Goal: Information Seeking & Learning: Learn about a topic

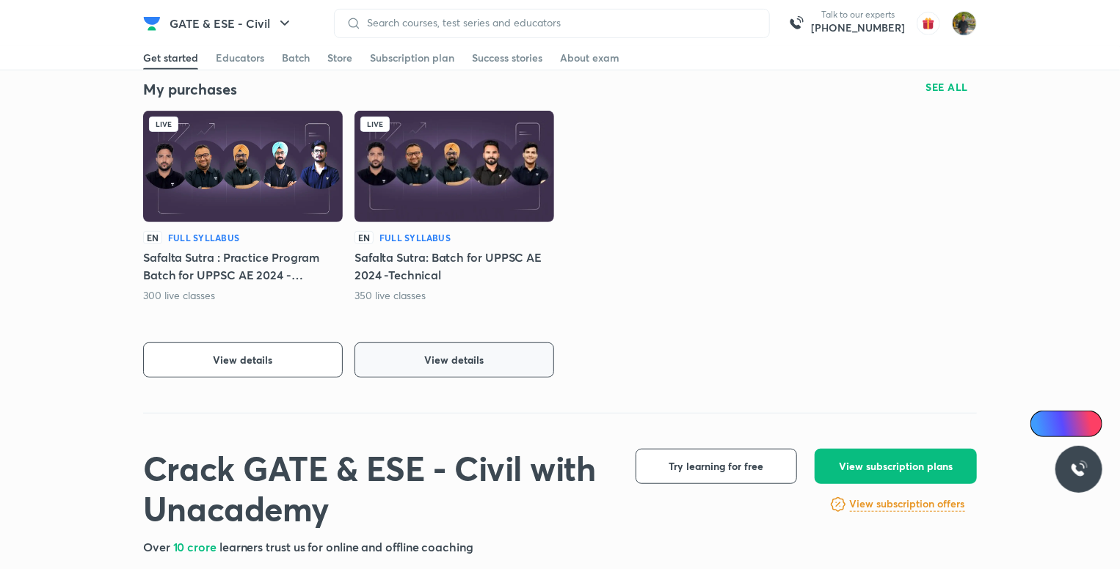
click at [505, 363] on button "View details" at bounding box center [454, 360] width 200 height 35
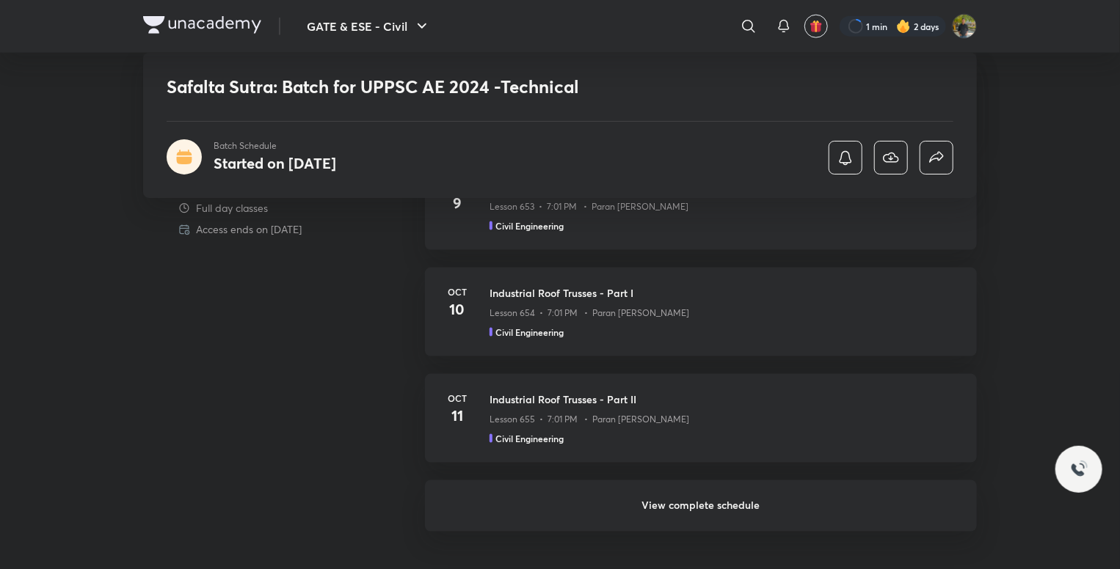
scroll to position [933, 0]
click at [747, 501] on h6 "View complete schedule" at bounding box center [701, 504] width 552 height 51
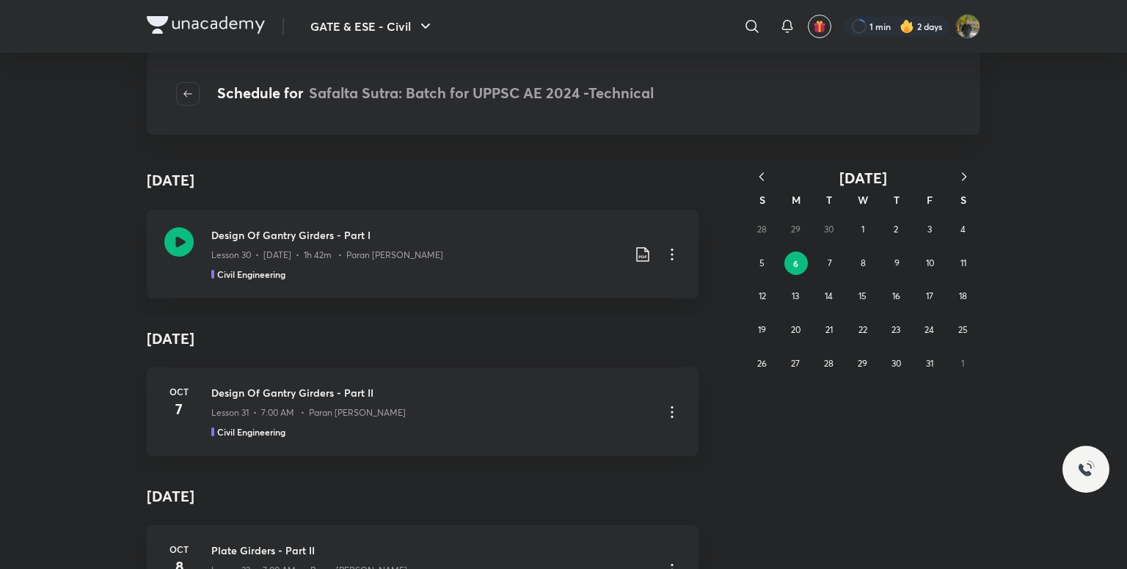
click at [752, 175] on button "button" at bounding box center [761, 178] width 32 height 18
click at [766, 174] on icon "button" at bounding box center [761, 176] width 15 height 15
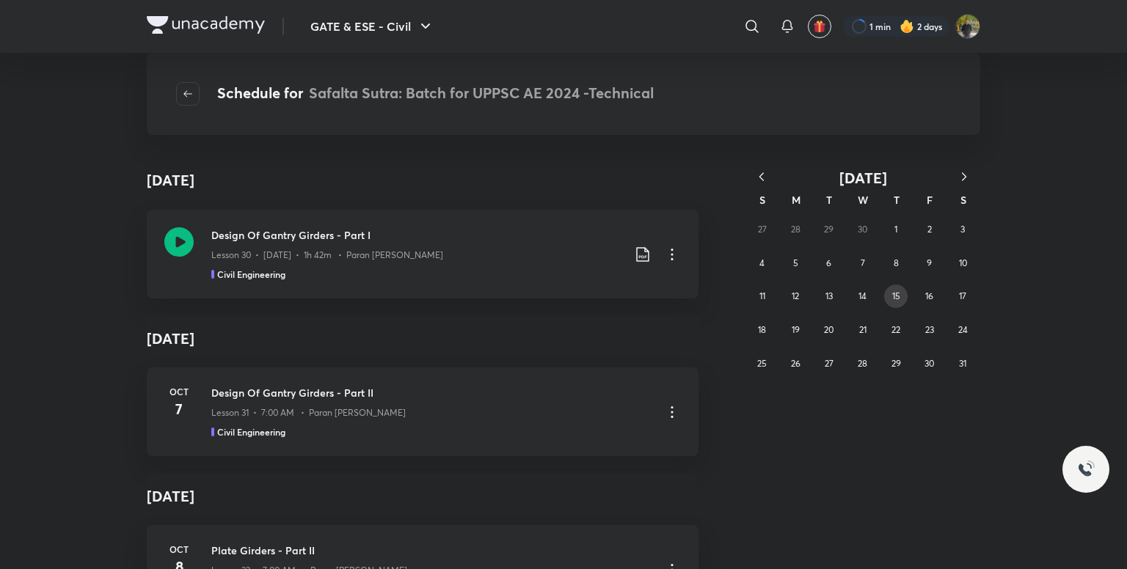
click at [904, 297] on button "15" at bounding box center [895, 296] width 23 height 23
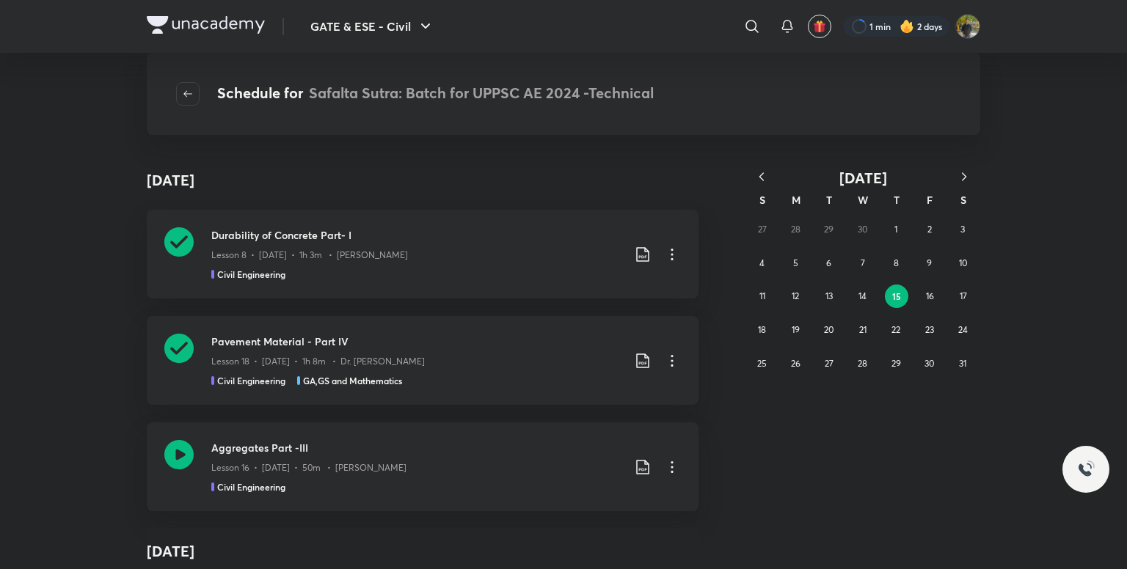
click at [965, 170] on icon "button" at bounding box center [964, 176] width 15 height 15
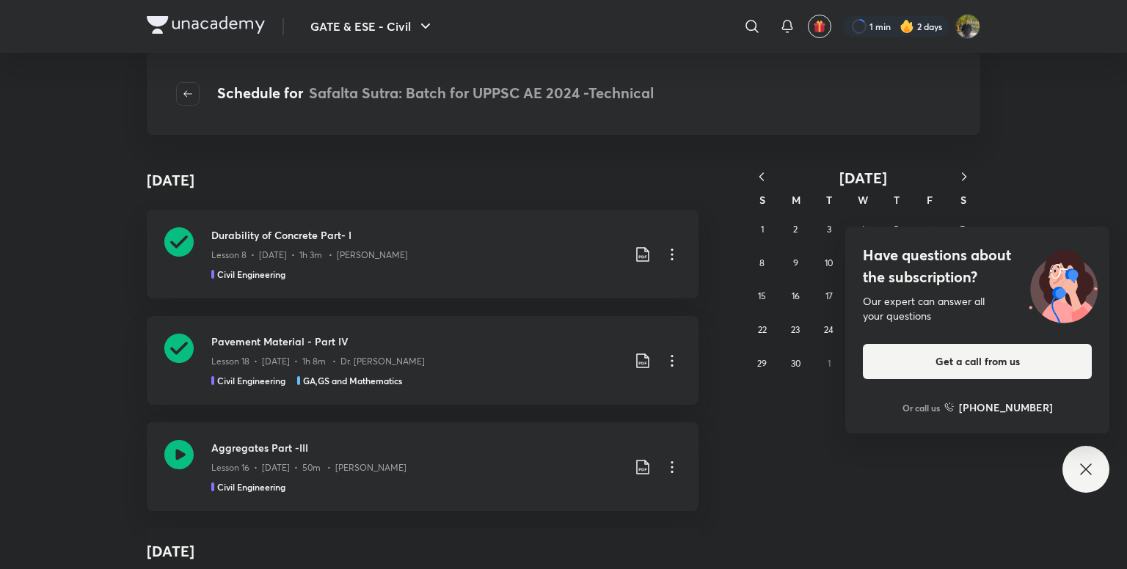
click at [963, 170] on icon "button" at bounding box center [964, 176] width 15 height 15
click at [1076, 464] on div "Have questions about the subscription? Our expert can answer all your questions…" at bounding box center [1085, 469] width 47 height 47
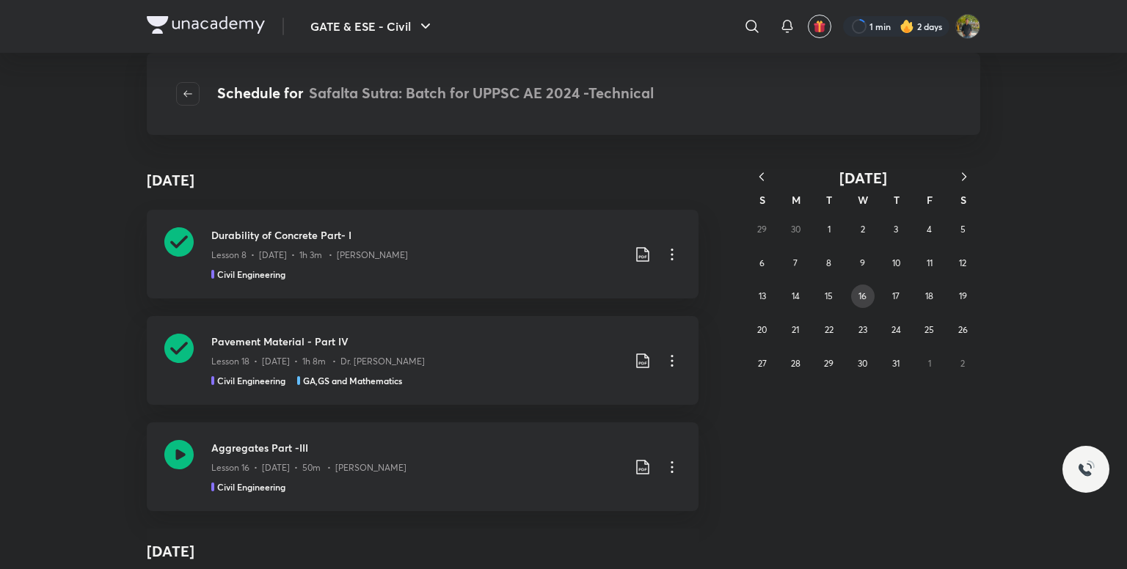
click at [866, 295] on abbr "16" at bounding box center [862, 296] width 8 height 11
click at [761, 177] on icon "button" at bounding box center [761, 176] width 15 height 15
click at [863, 260] on abbr "11" at bounding box center [863, 263] width 6 height 11
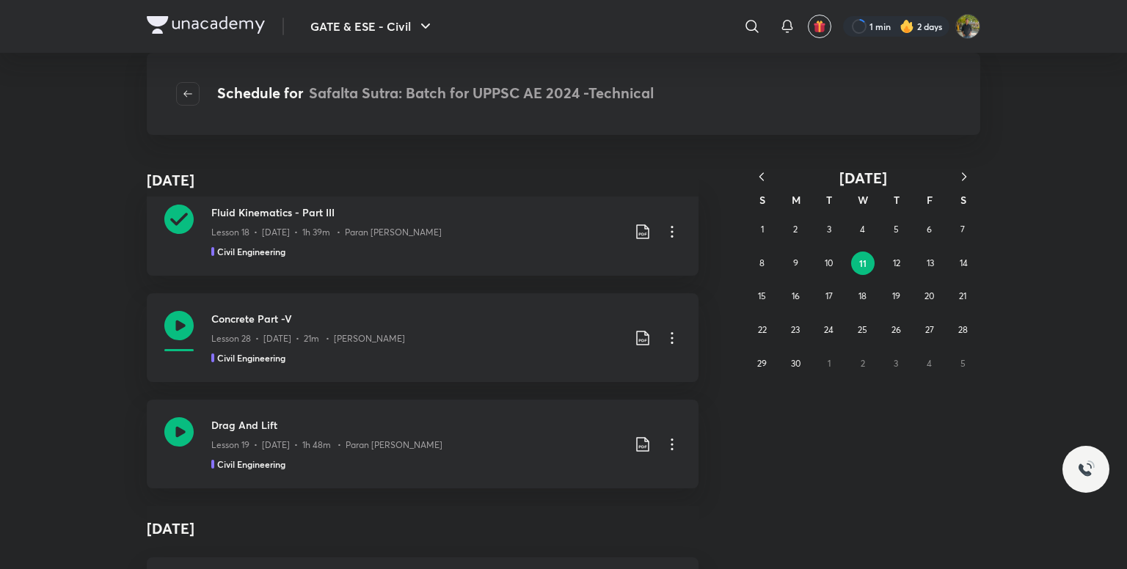
scroll to position [3728, 0]
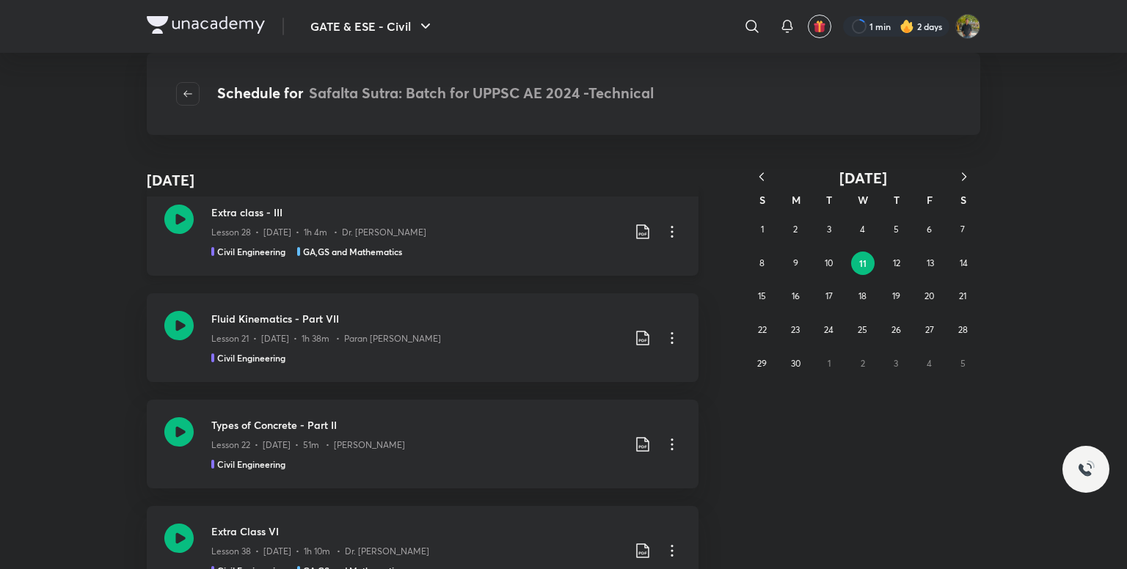
click at [663, 227] on icon at bounding box center [672, 232] width 18 height 18
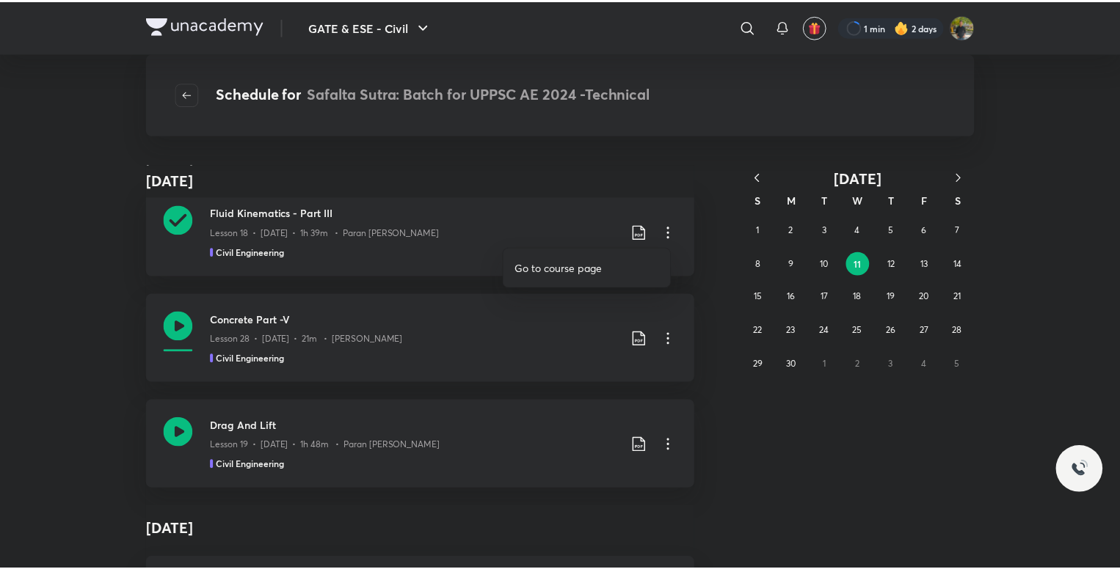
scroll to position [5580, 0]
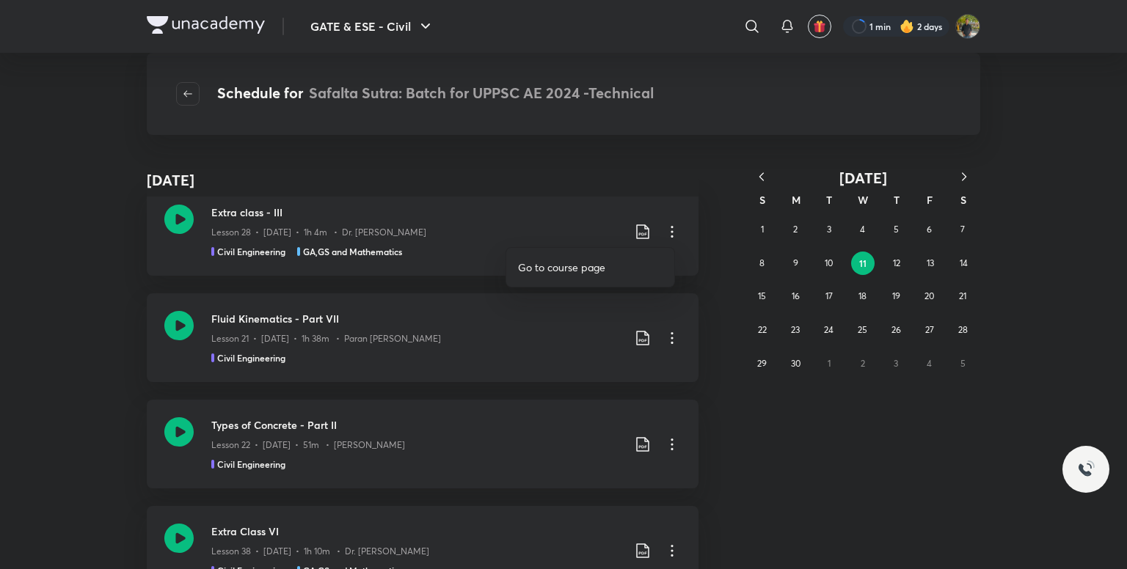
click at [580, 259] on li "Go to course page" at bounding box center [590, 267] width 168 height 27
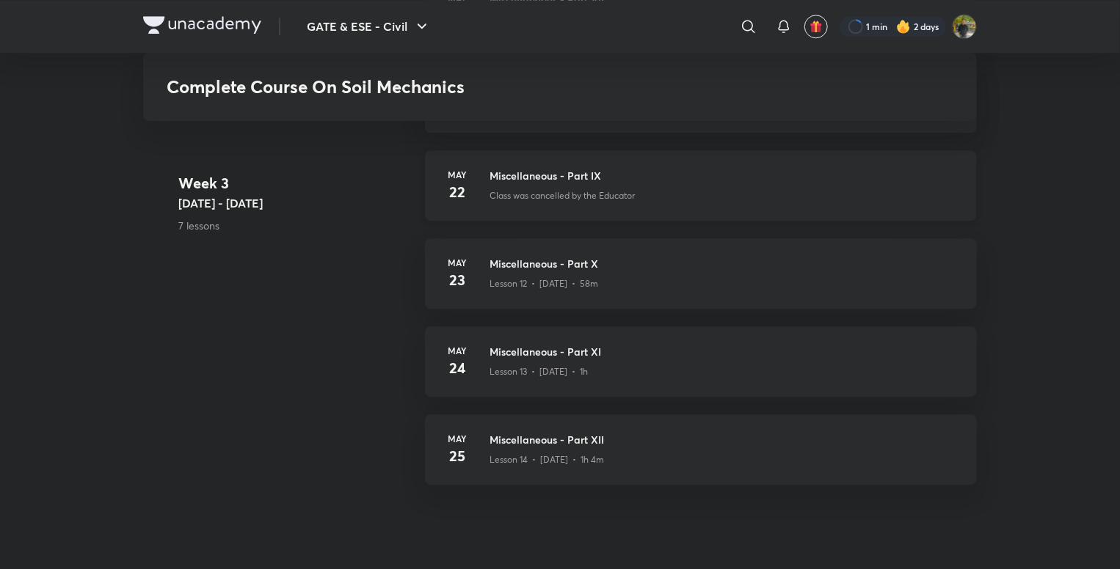
scroll to position [1789, 0]
